Goal: Task Accomplishment & Management: Manage account settings

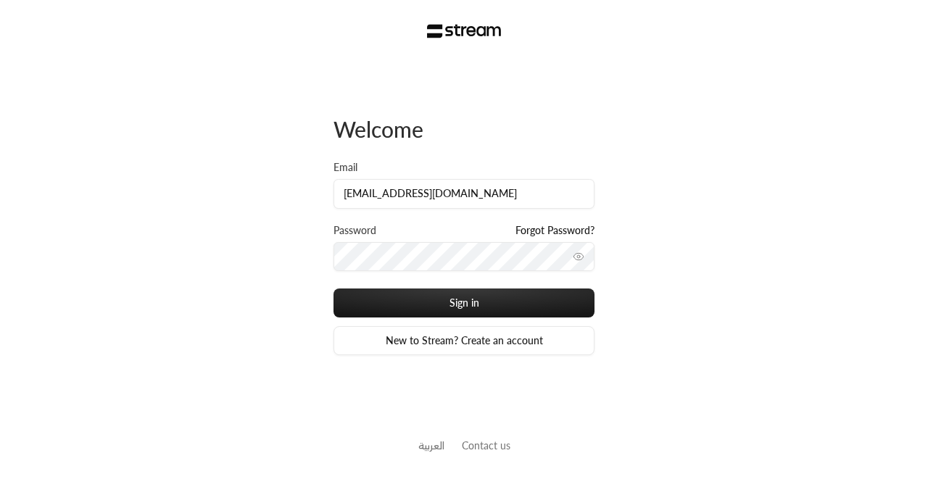
type input "[EMAIL_ADDRESS][DOMAIN_NAME]"
click at [337, 327] on link "New to Stream? Create an account" at bounding box center [464, 340] width 261 height 29
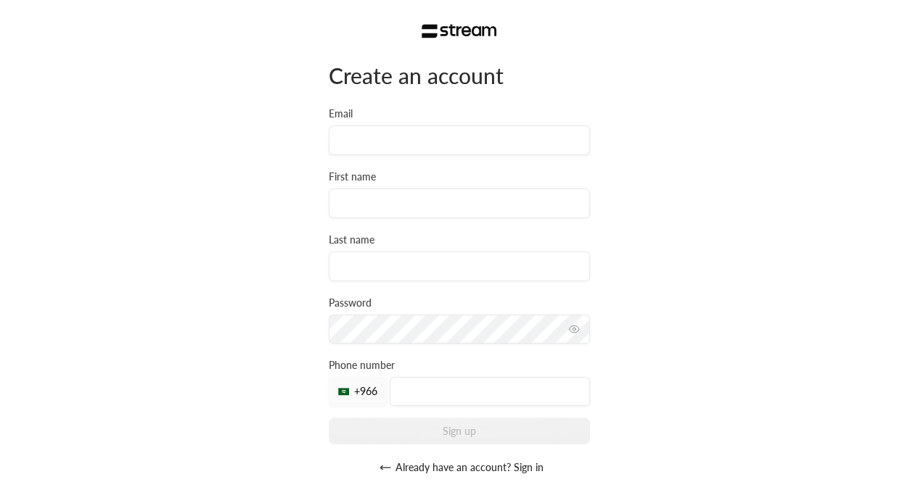
scroll to position [48, 0]
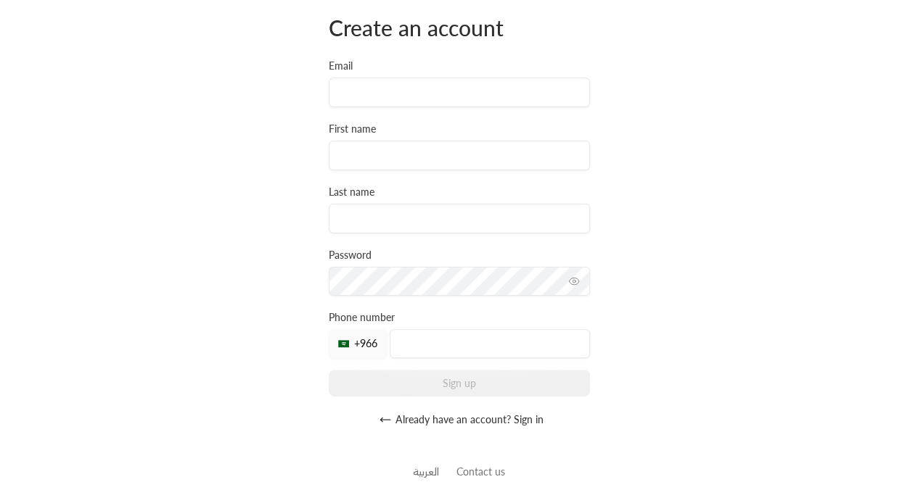
click at [384, 431] on button "Already have an account? Sign in" at bounding box center [459, 419] width 261 height 29
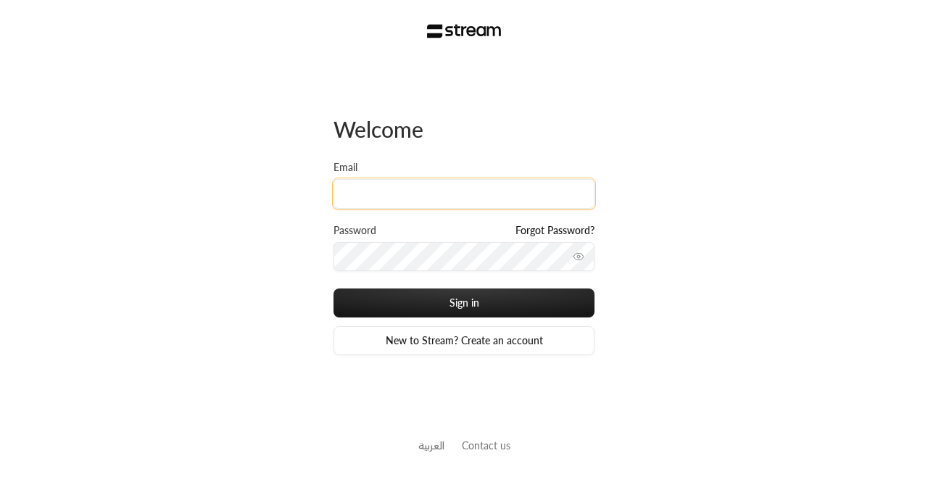
click at [374, 197] on input "Email" at bounding box center [464, 194] width 261 height 30
paste input "[EMAIL_ADDRESS][DOMAIN_NAME]"
type input "[EMAIL_ADDRESS][DOMAIN_NAME]"
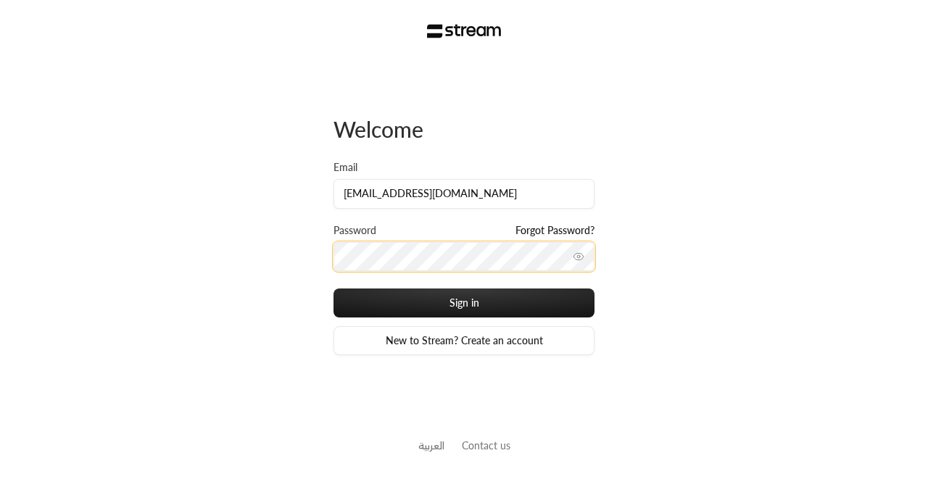
click at [334, 289] on button "Sign in" at bounding box center [464, 303] width 261 height 29
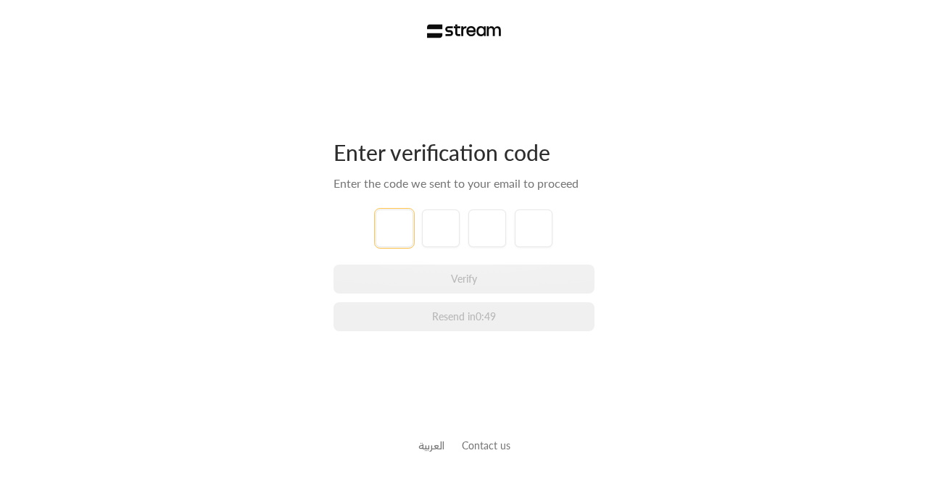
paste input "9"
type input "9"
type input "6"
type input "7"
type input "3"
